Goal: Task Accomplishment & Management: Use online tool/utility

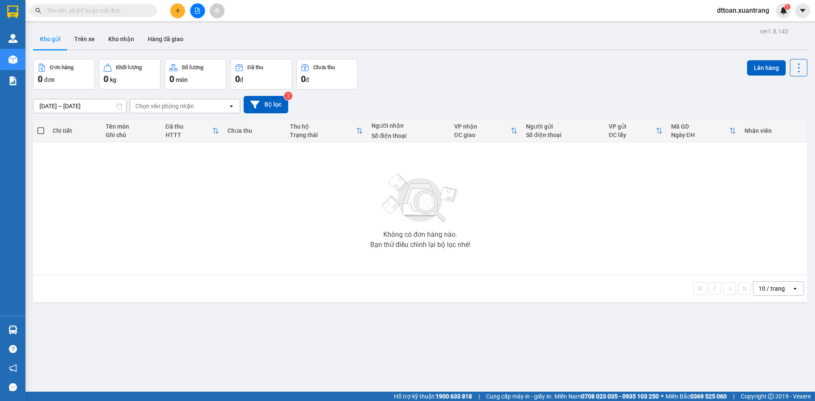
click at [122, 14] on input "text" at bounding box center [97, 10] width 100 height 9
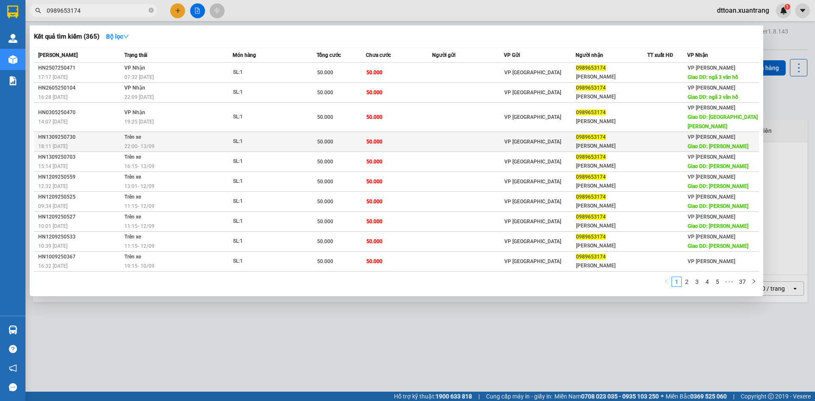
type input "0989653174"
click at [178, 142] on div "22:00 [DATE]" at bounding box center [178, 146] width 108 height 9
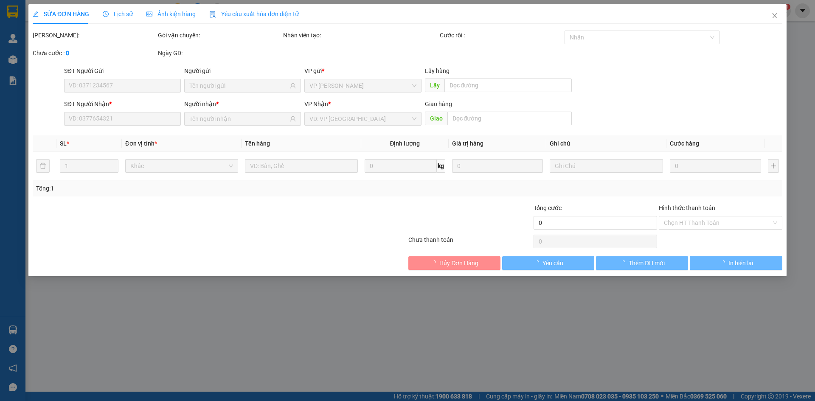
type input "0989653174"
type input "[PERSON_NAME]"
type input "50.000"
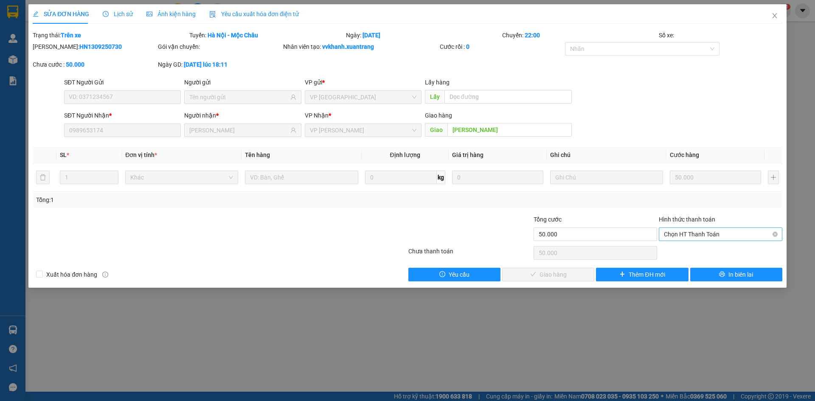
drag, startPoint x: 737, startPoint y: 227, endPoint x: 735, endPoint y: 234, distance: 6.7
click at [737, 230] on div "Hình thức thanh toán Chọn HT Thanh Toán" at bounding box center [721, 230] width 124 height 30
click at [732, 237] on span "Chọn HT Thanh Toán" at bounding box center [720, 234] width 113 height 13
click at [711, 256] on div "Tại văn phòng" at bounding box center [721, 252] width 124 height 14
type input "0"
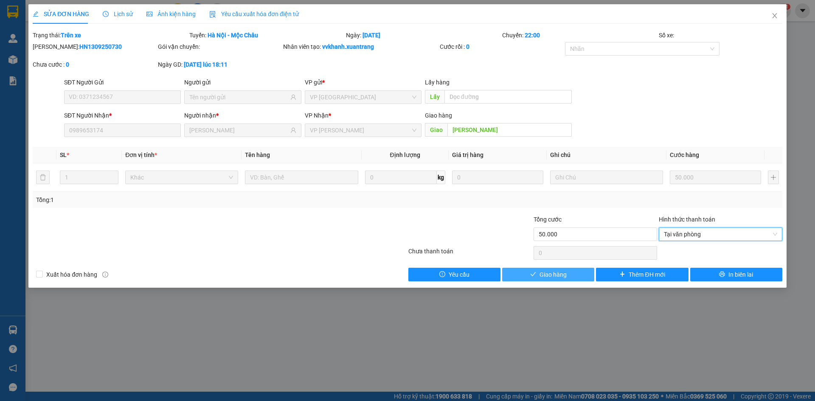
click at [574, 276] on button "Giao hàng" at bounding box center [548, 275] width 92 height 14
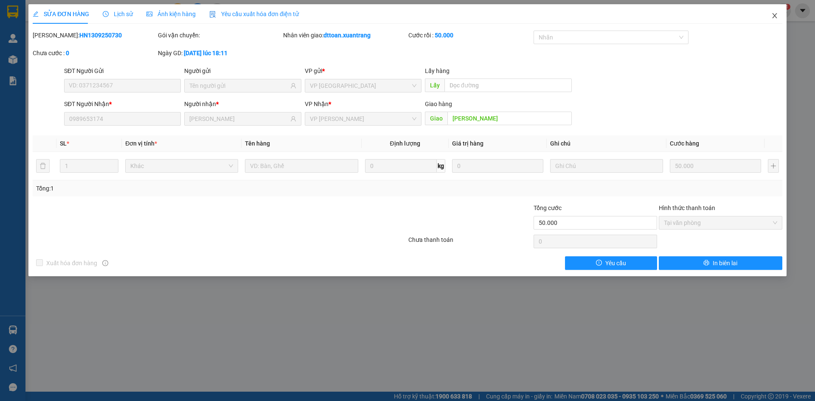
click at [776, 14] on icon "close" at bounding box center [774, 15] width 7 height 7
